Goal: Navigation & Orientation: Find specific page/section

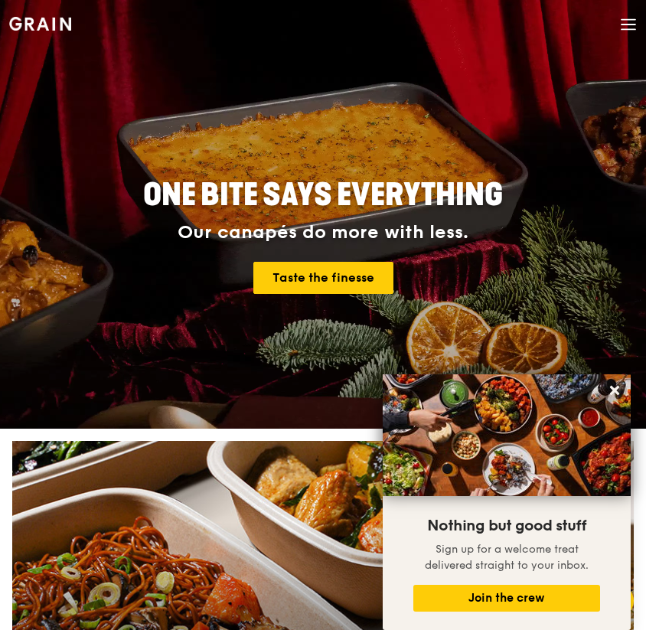
click at [635, 16] on icon at bounding box center [628, 24] width 17 height 17
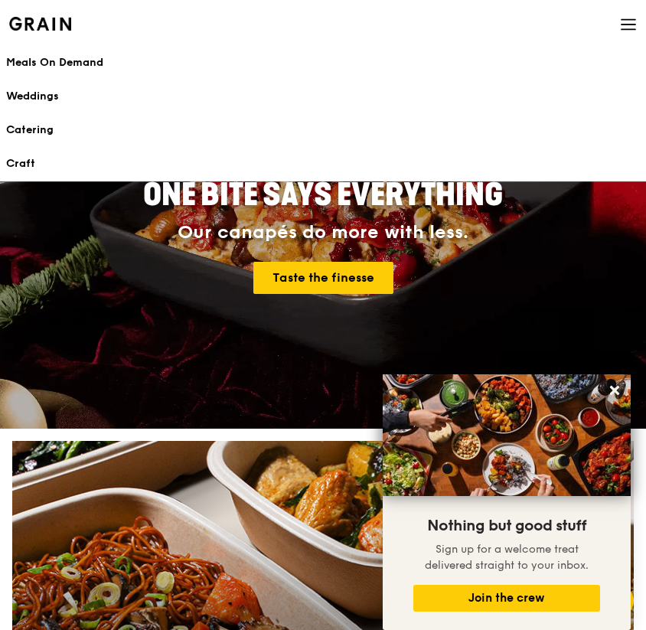
click at [84, 62] on div "Meals On Demand" at bounding box center [323, 62] width 634 height 15
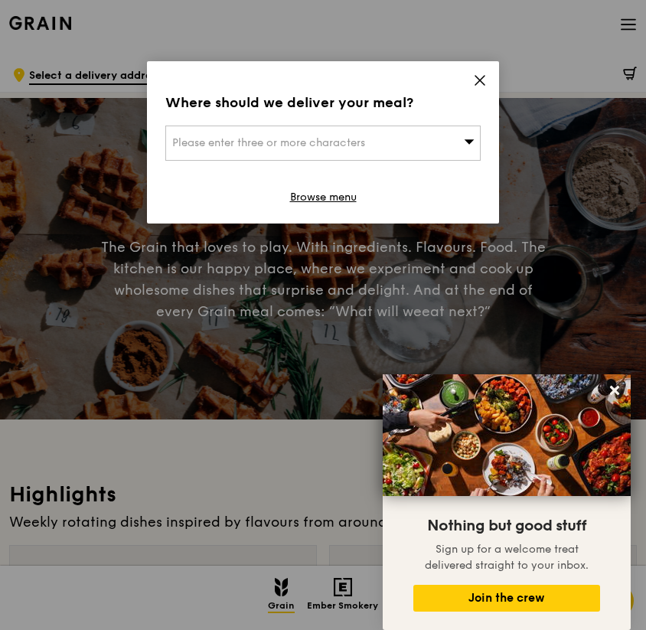
click at [414, 147] on div "Please enter three or more characters" at bounding box center [323, 143] width 316 height 35
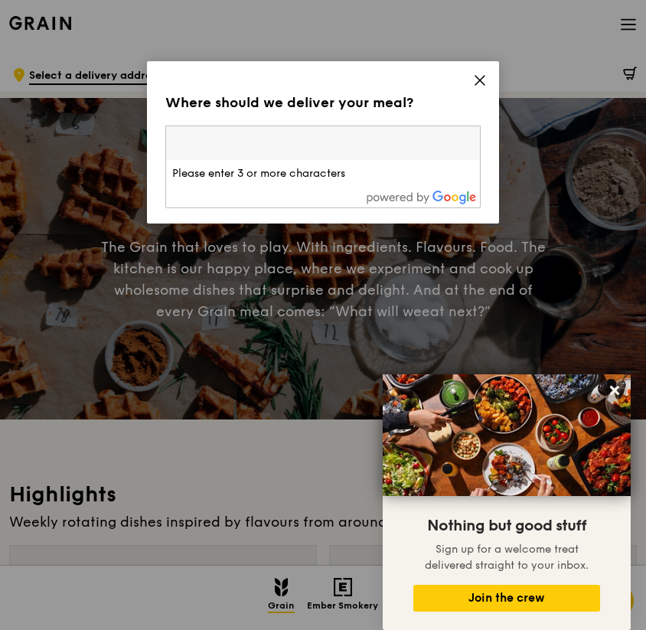
click at [475, 81] on icon at bounding box center [480, 81] width 14 height 14
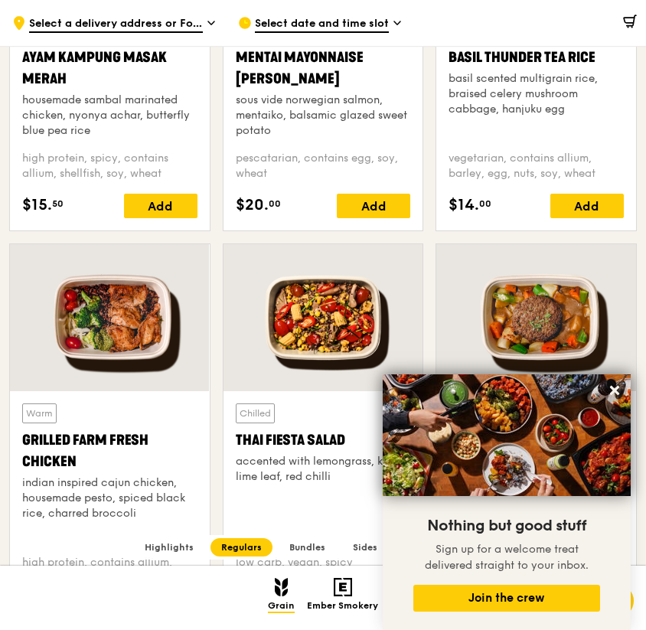
scroll to position [1475, 0]
